Goal: Ask a question

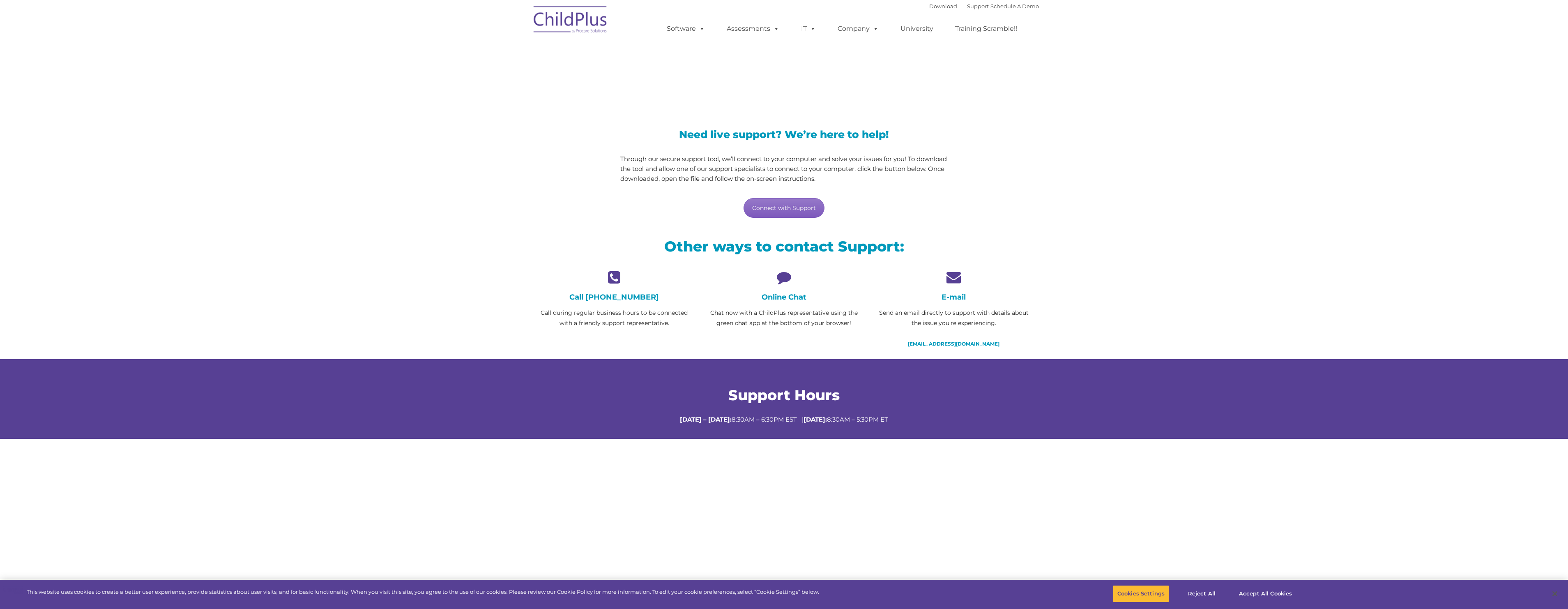
click at [789, 213] on link "Connect with Support" at bounding box center [784, 208] width 81 height 19
click at [859, 83] on link "Contact Us" at bounding box center [881, 82] width 103 height 12
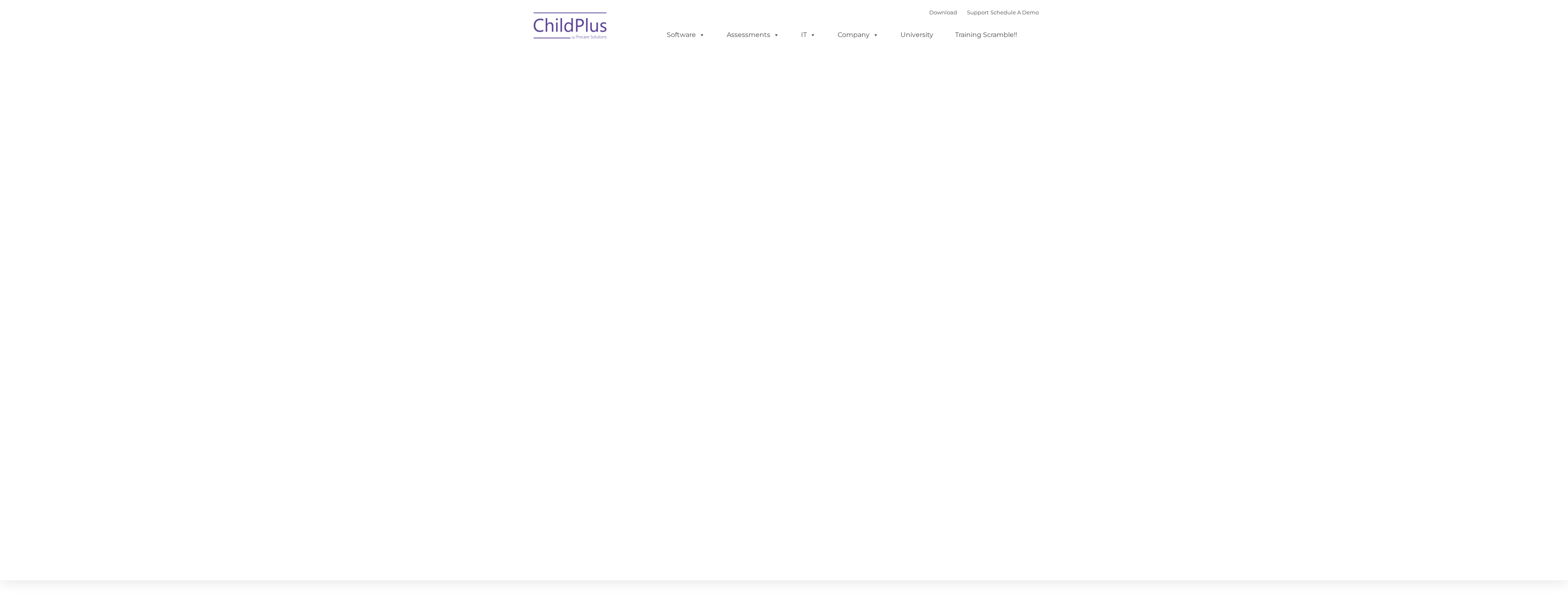
type input ""
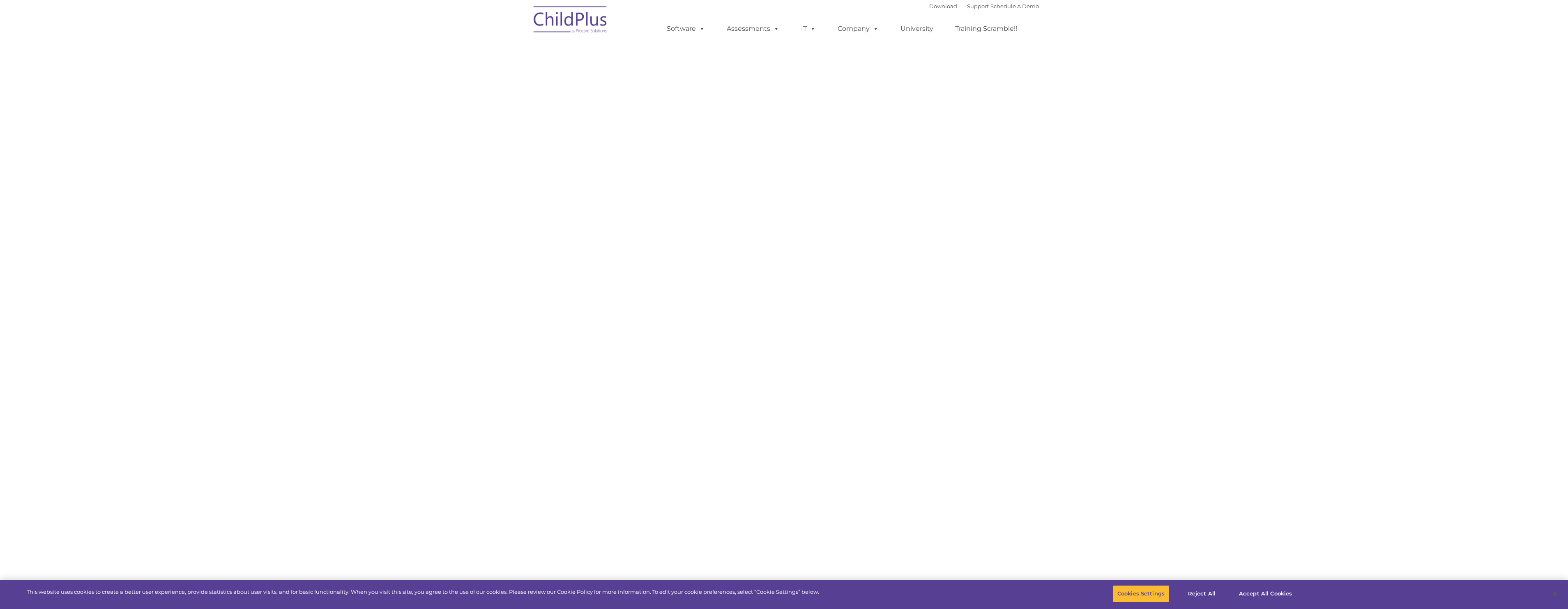
select select "MEDIUM"
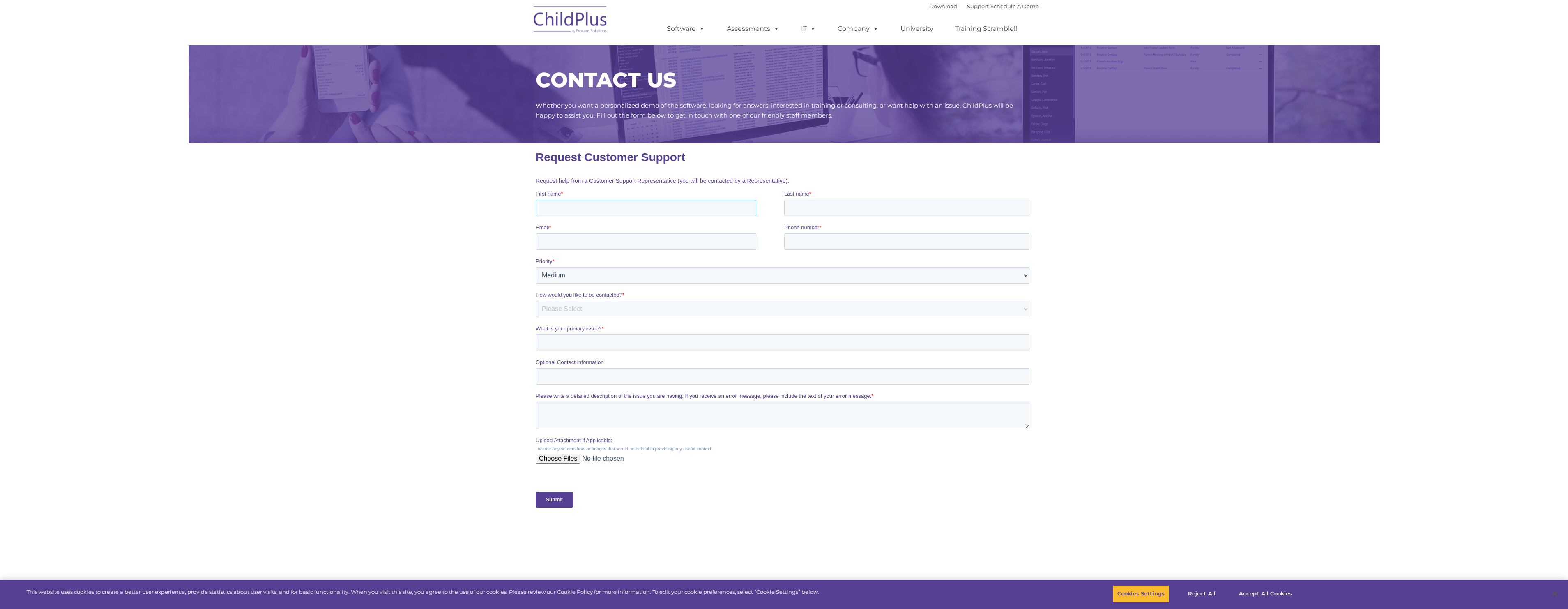
click at [580, 213] on input "First name *" at bounding box center [645, 208] width 220 height 16
type input "patricia"
type input "charlie"
click at [561, 248] on input "Email *" at bounding box center [645, 241] width 220 height 16
type input "p.charlie@lagunaed.net"
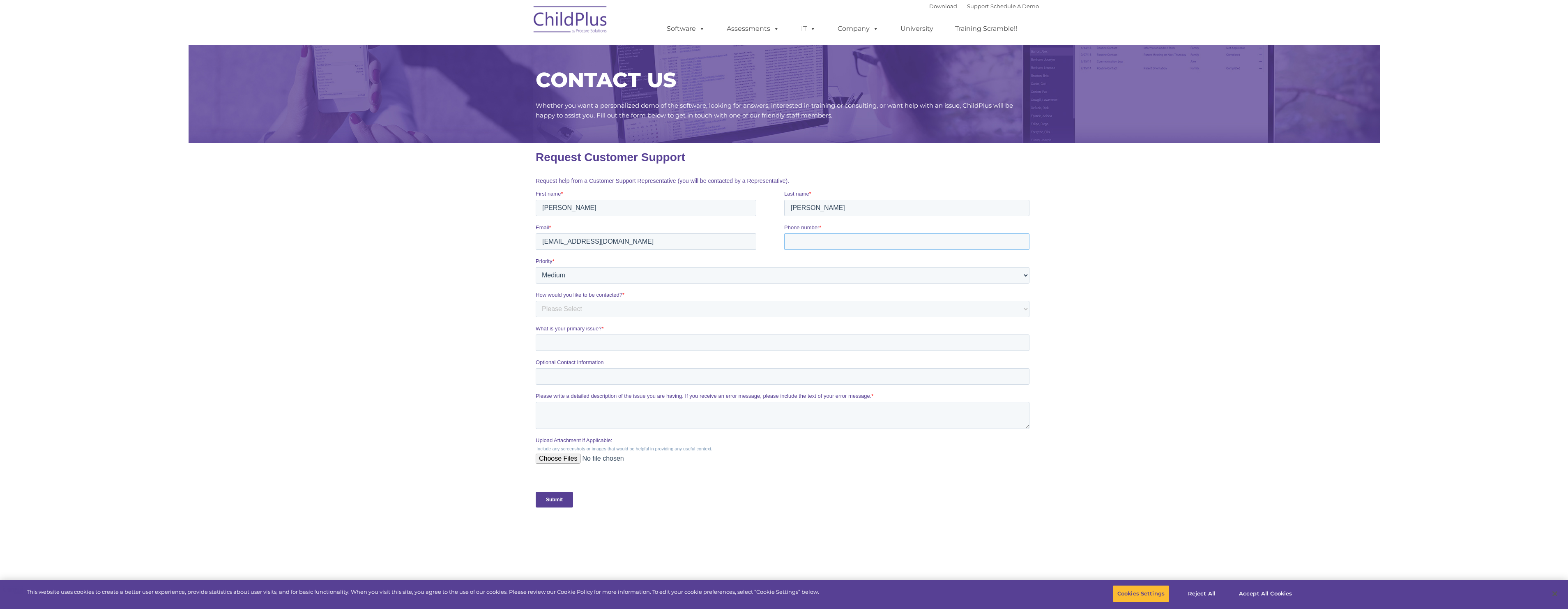
click at [831, 248] on input "Phone number *" at bounding box center [906, 241] width 245 height 16
type input "5055526544ext5004"
click at [1027, 284] on select "Please Select Low Medium High" at bounding box center [782, 284] width 494 height 16
select select "HIGH"
click at [535, 276] on select "Please Select Low Medium High" at bounding box center [782, 284] width 494 height 16
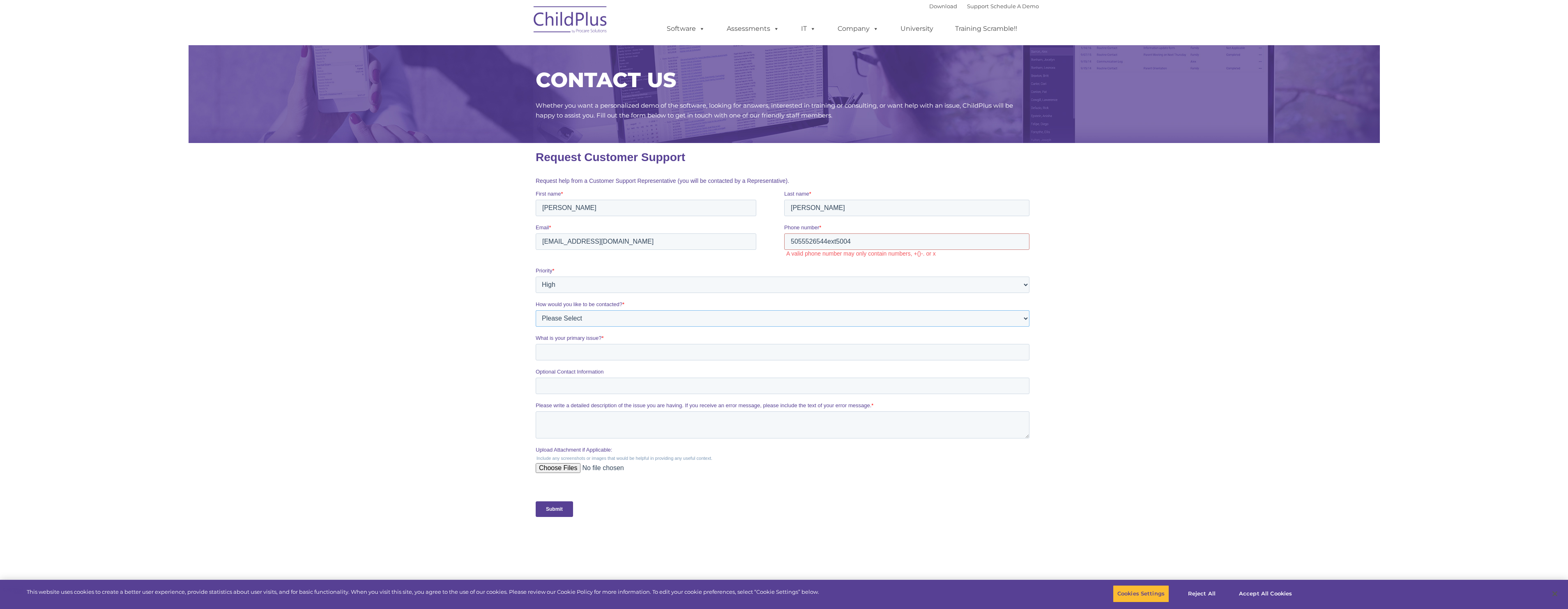
click at [615, 318] on select "Please Select Phone Email" at bounding box center [782, 319] width 494 height 16
select select "Phone"
click at [535, 311] on select "Please Select Phone Email" at bounding box center [782, 319] width 494 height 16
click at [564, 356] on input "What is your primary issue? *" at bounding box center [782, 352] width 494 height 16
type input "reports run on desk top and online do not match"
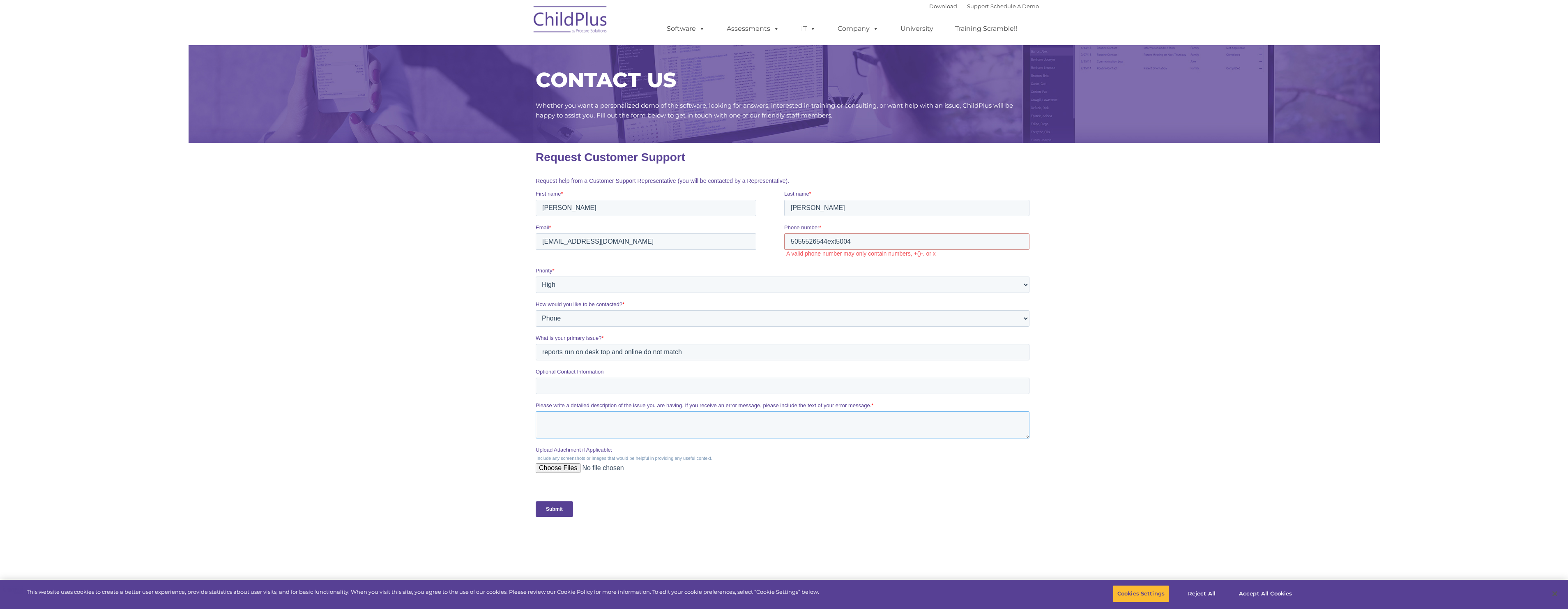
click at [574, 420] on textarea "Please write a detailed description of the issue you are having. If you receive…" at bounding box center [782, 425] width 494 height 27
type textarea "reports do not match - most applications received for PY 25-26 were entered on …"
click at [853, 242] on input "5055526544ext5004" at bounding box center [906, 241] width 245 height 16
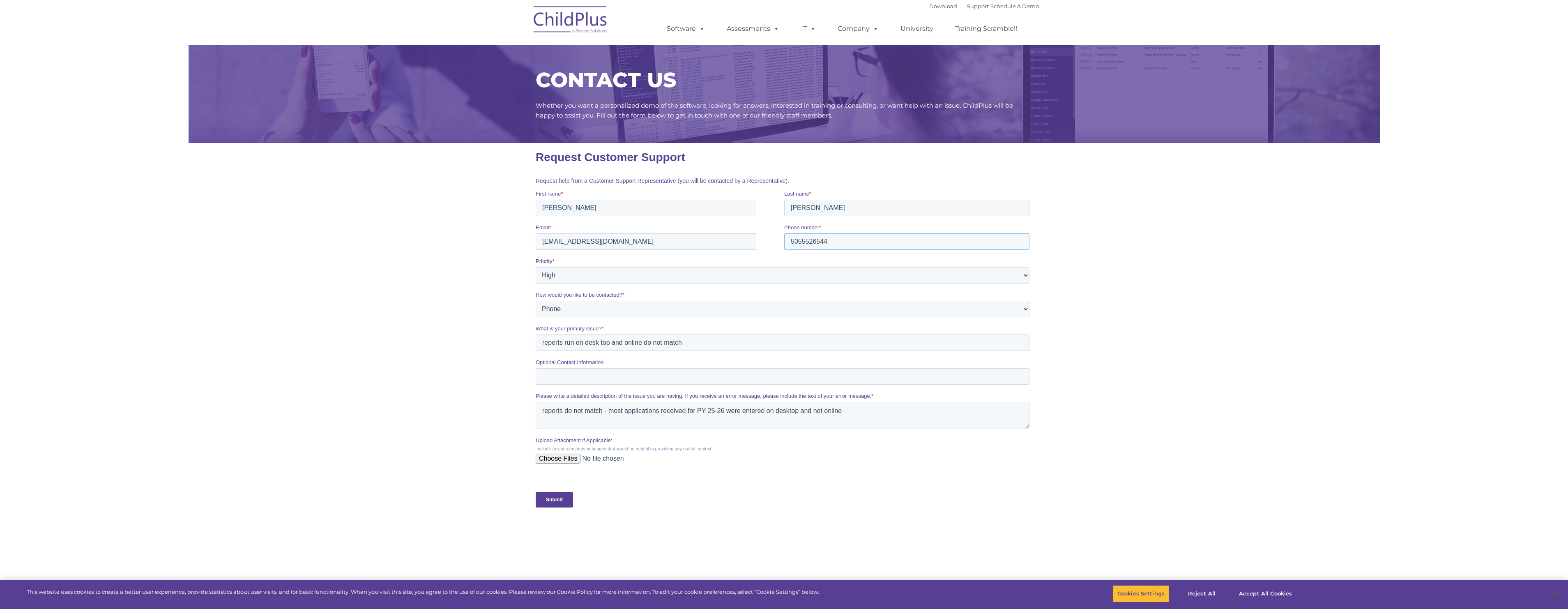
type input "5055526544"
click at [548, 501] on input "Submit" at bounding box center [553, 500] width 37 height 16
